Goal: Task Accomplishment & Management: Use online tool/utility

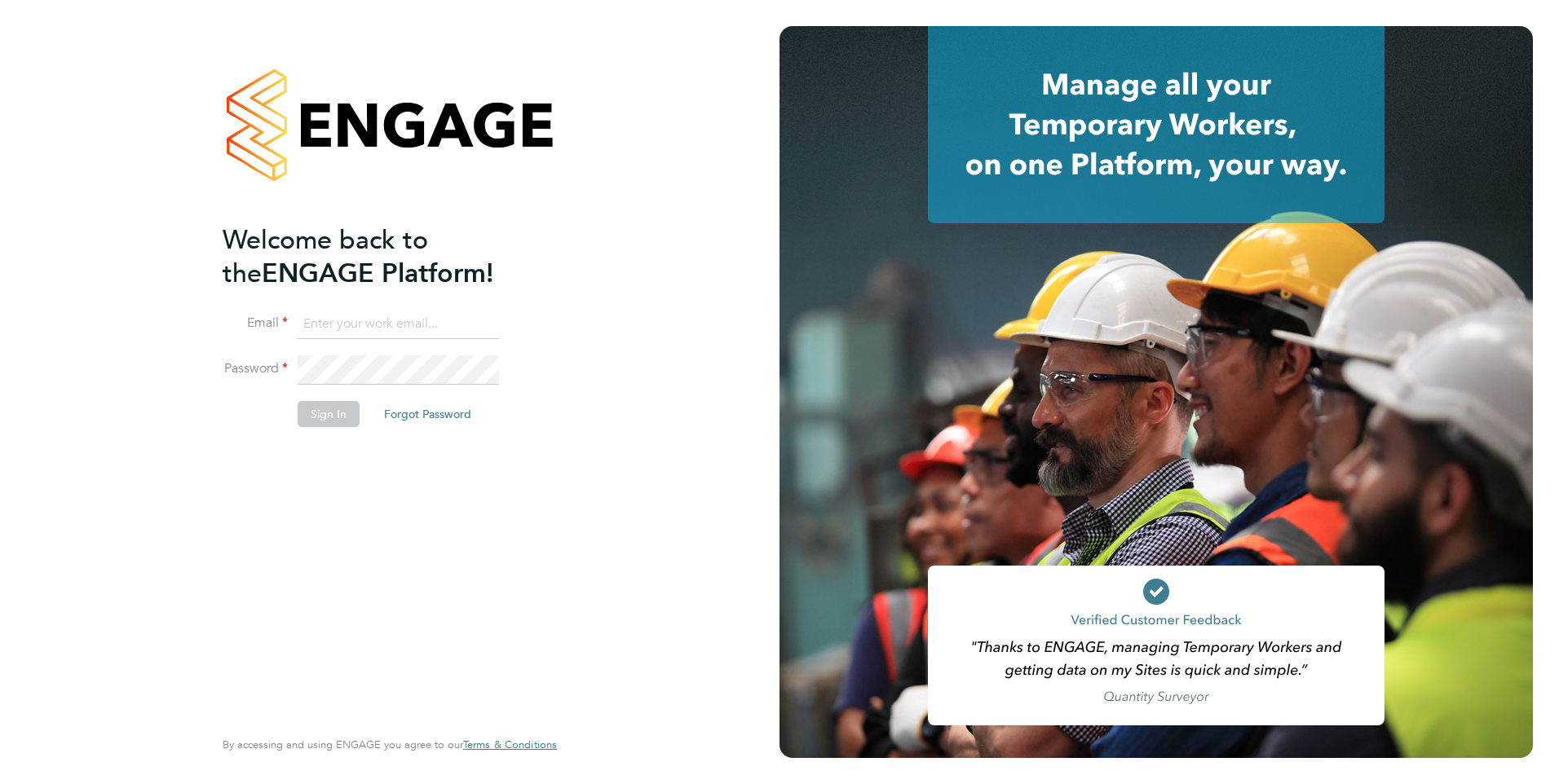
type input "george@mmpconsultancy.co.uk"
click at [328, 411] on button "Sign In" at bounding box center [329, 413] width 62 height 26
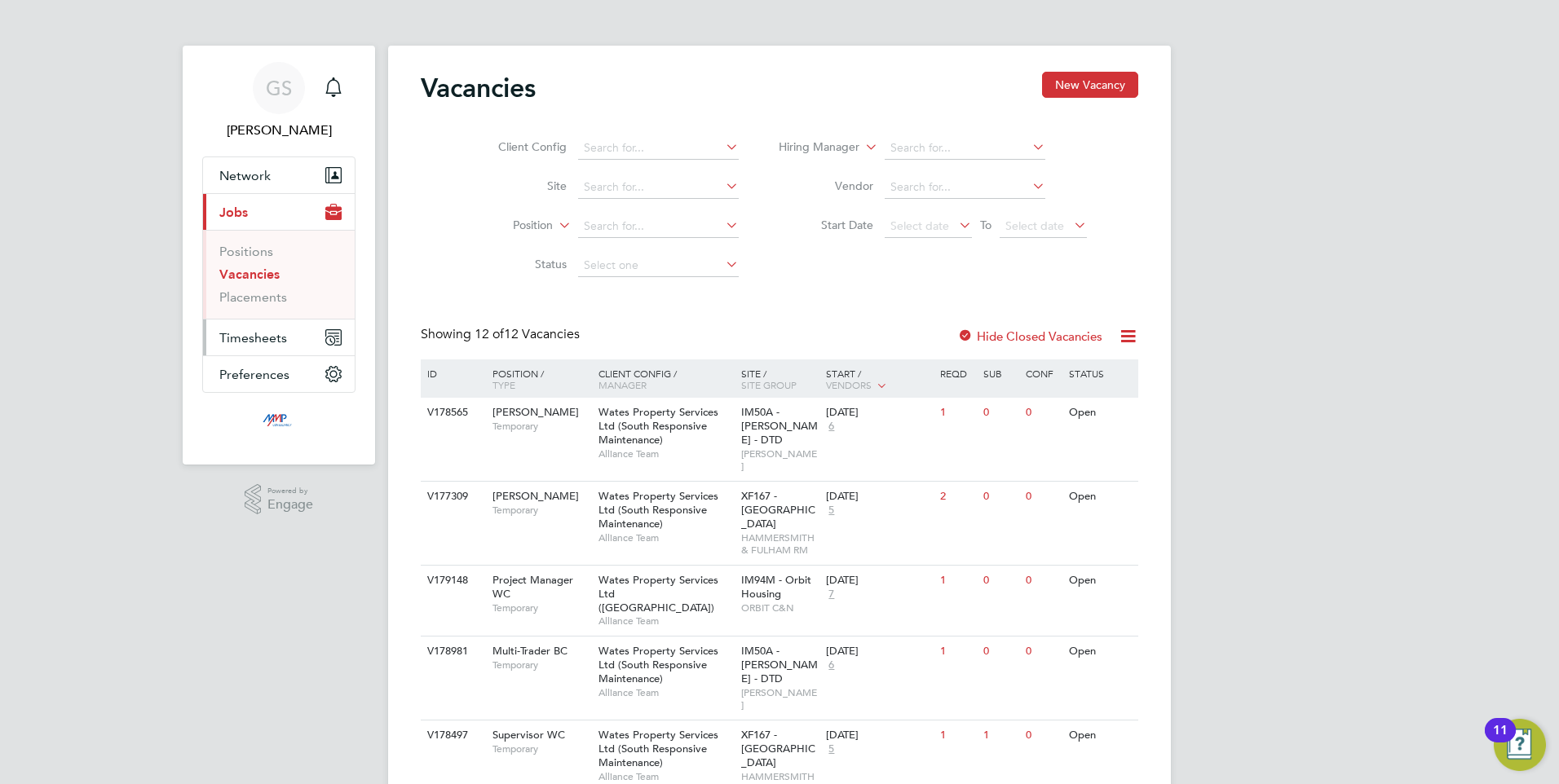
click at [254, 342] on span "Timesheets" at bounding box center [253, 338] width 68 height 16
click at [247, 287] on link "Timesheets" at bounding box center [253, 288] width 68 height 16
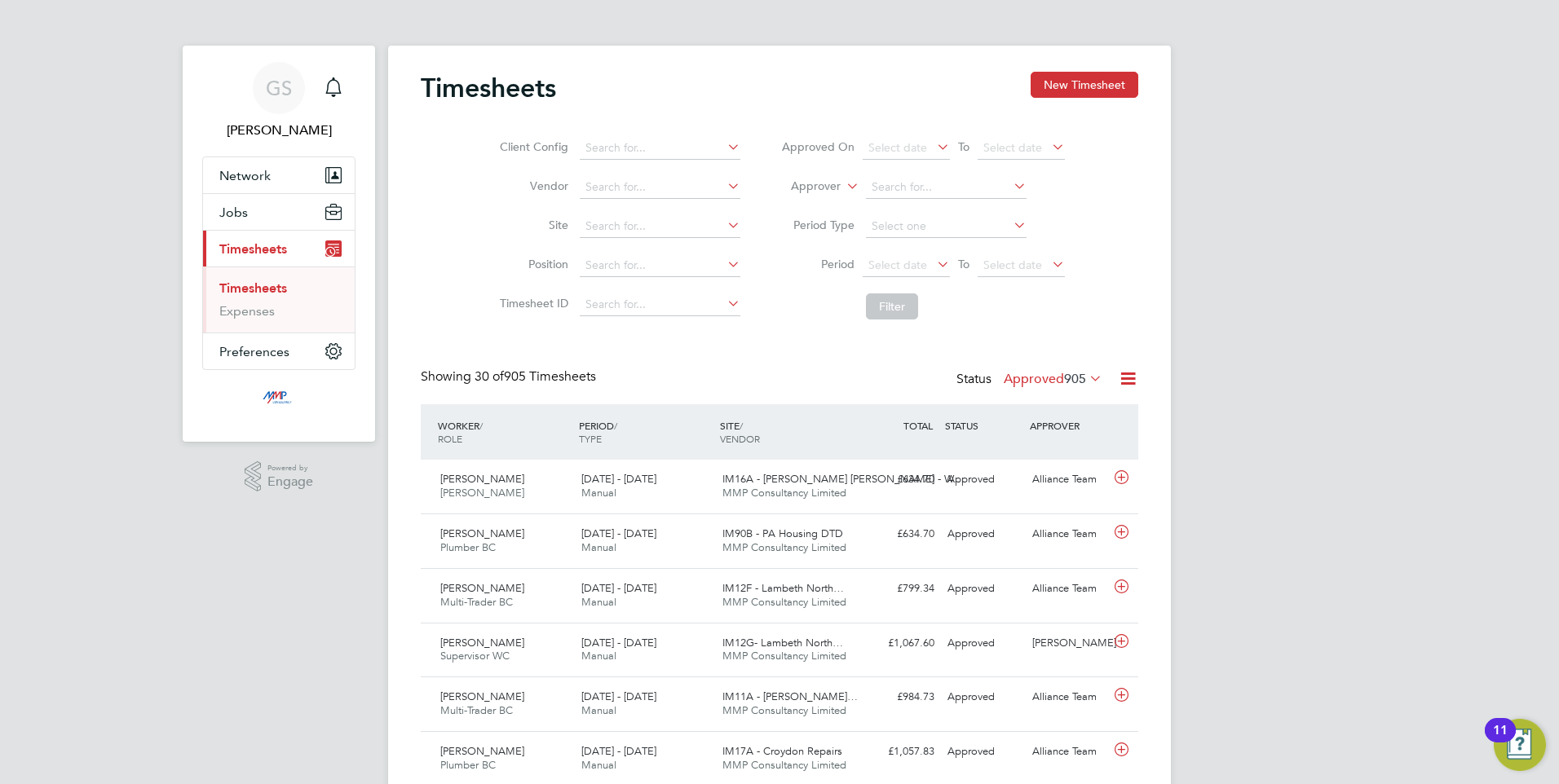
click at [1131, 384] on icon at bounding box center [1128, 378] width 21 height 21
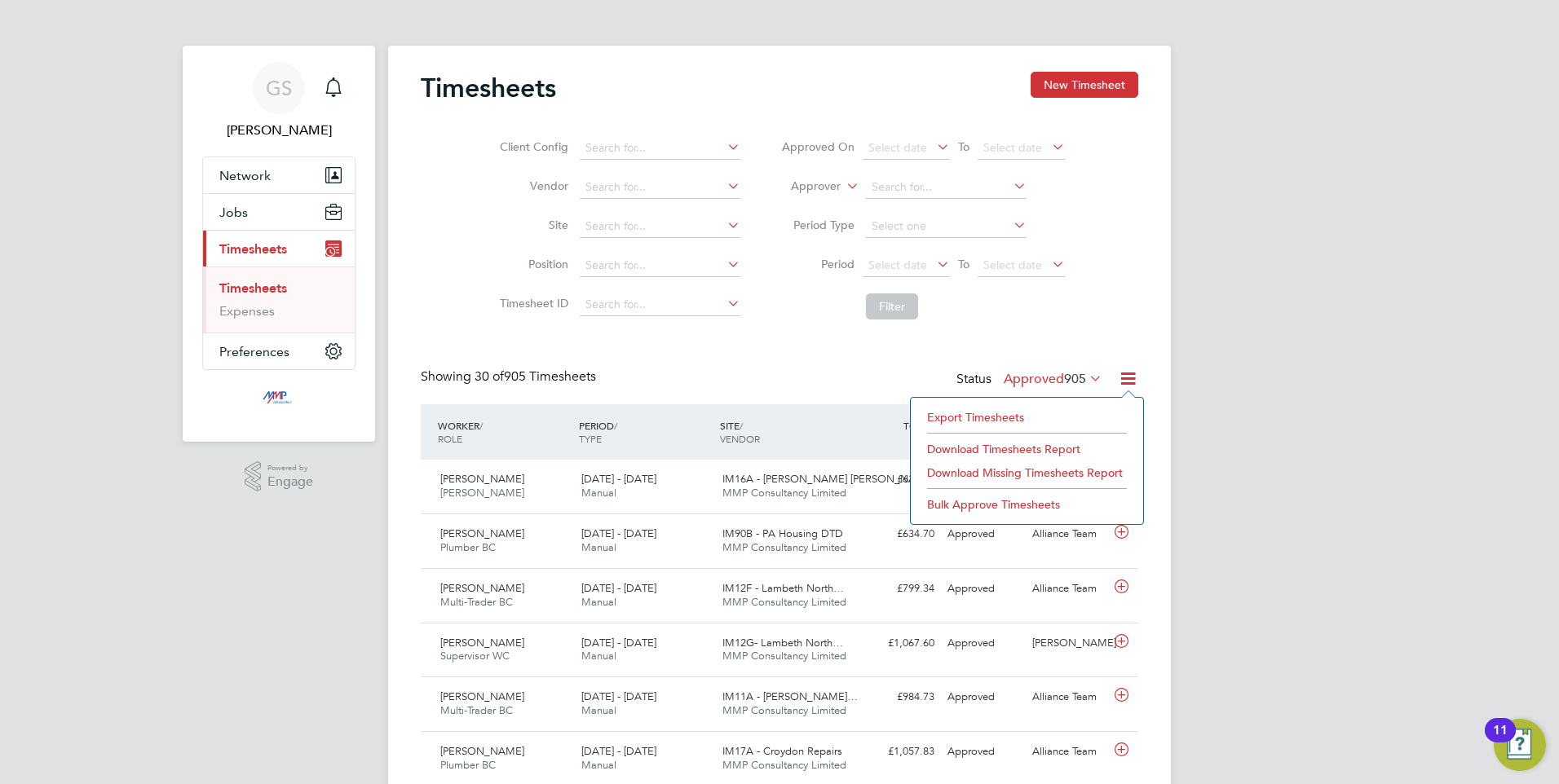
click at [1012, 416] on li "Export Timesheets" at bounding box center [1026, 417] width 216 height 23
